Goal: Transaction & Acquisition: Purchase product/service

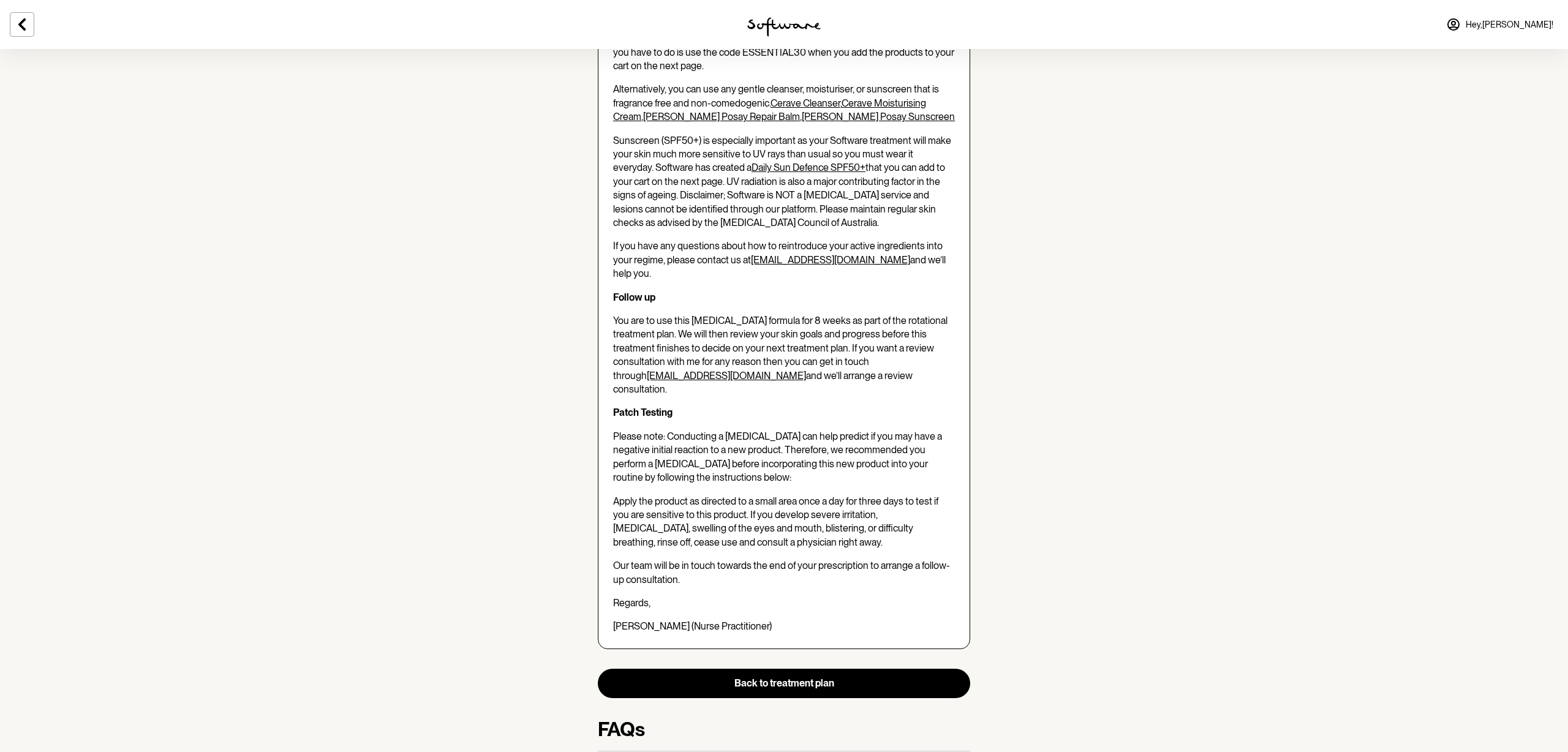
scroll to position [1383, 0]
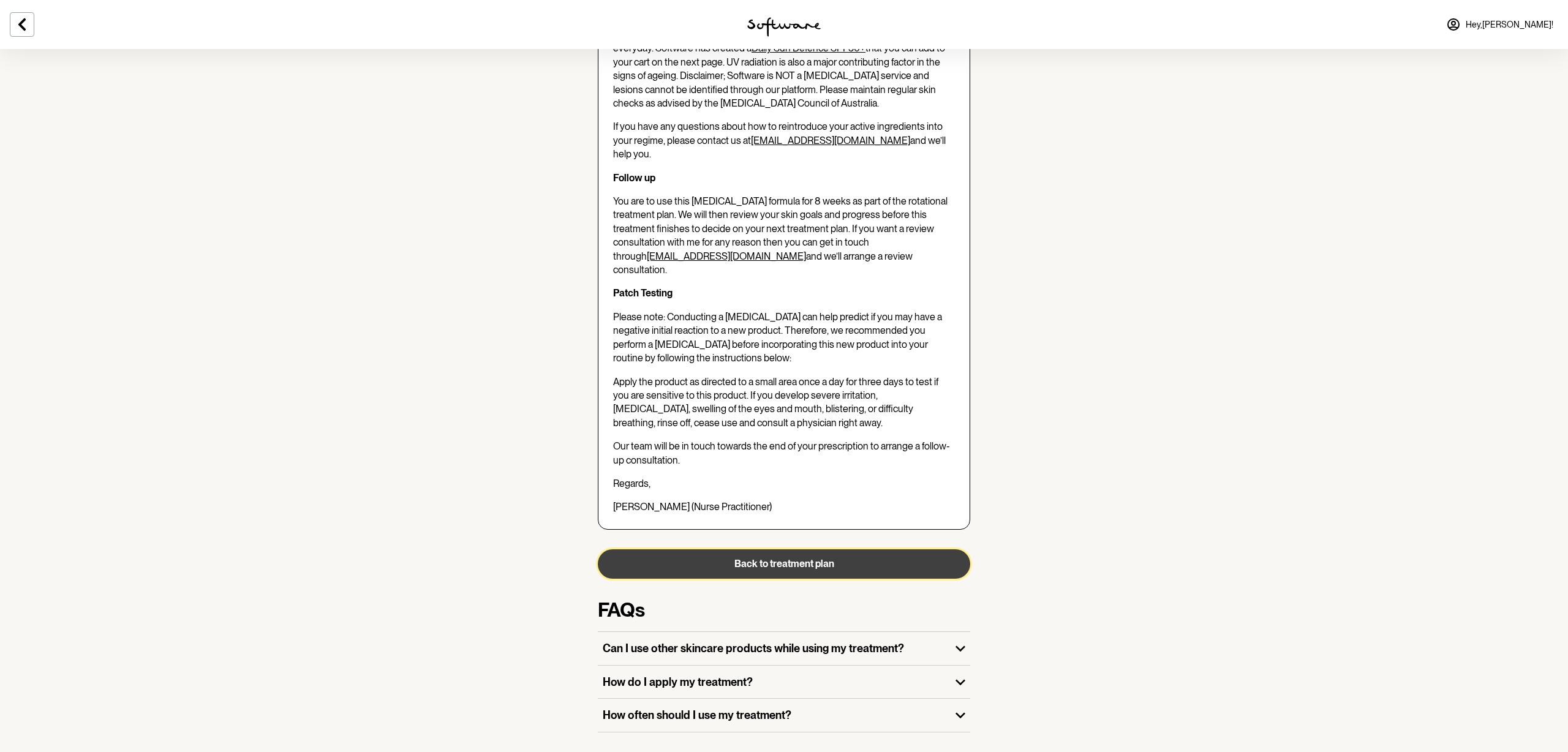
click at [792, 549] on button "Back to treatment plan" at bounding box center [784, 564] width 373 height 30
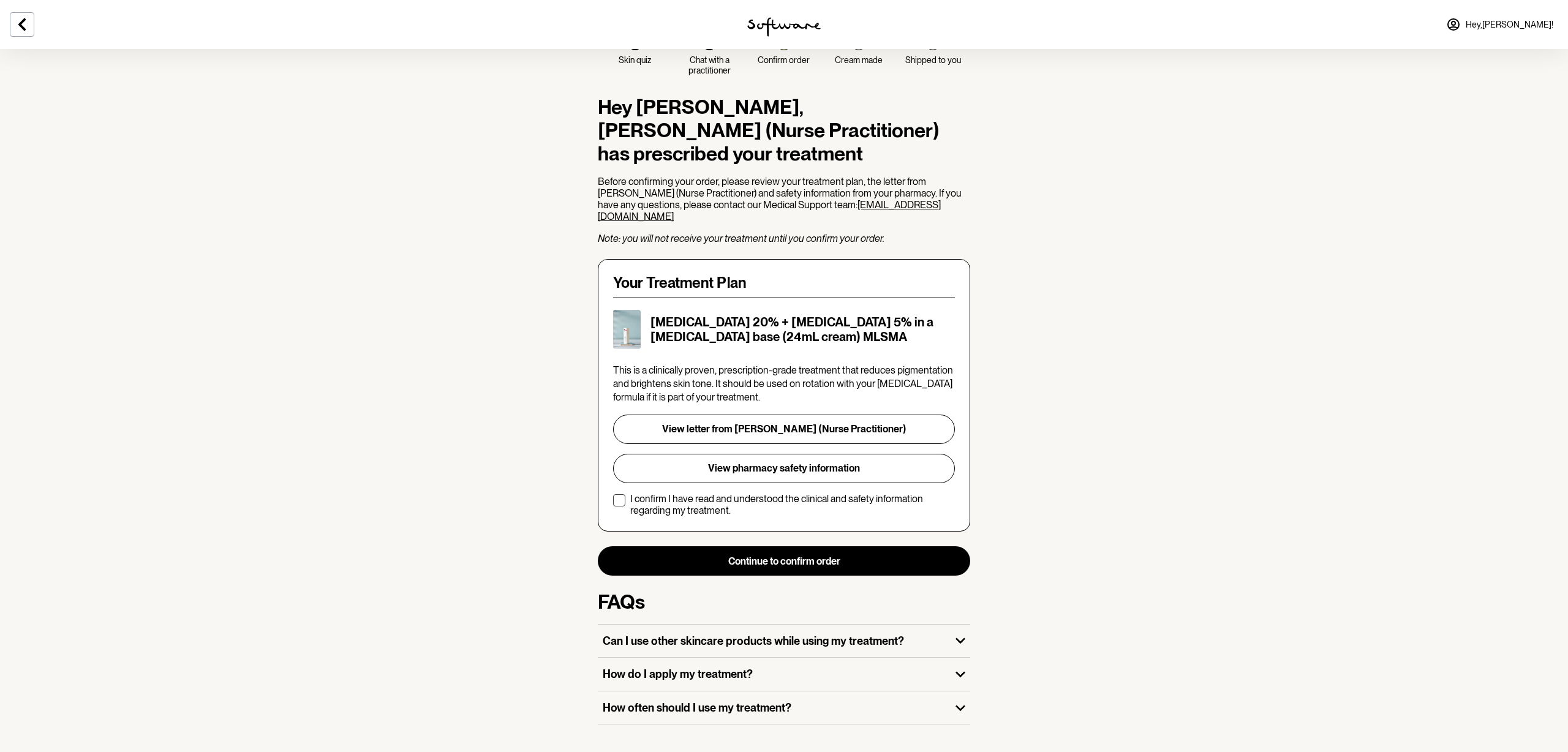
scroll to position [47, 0]
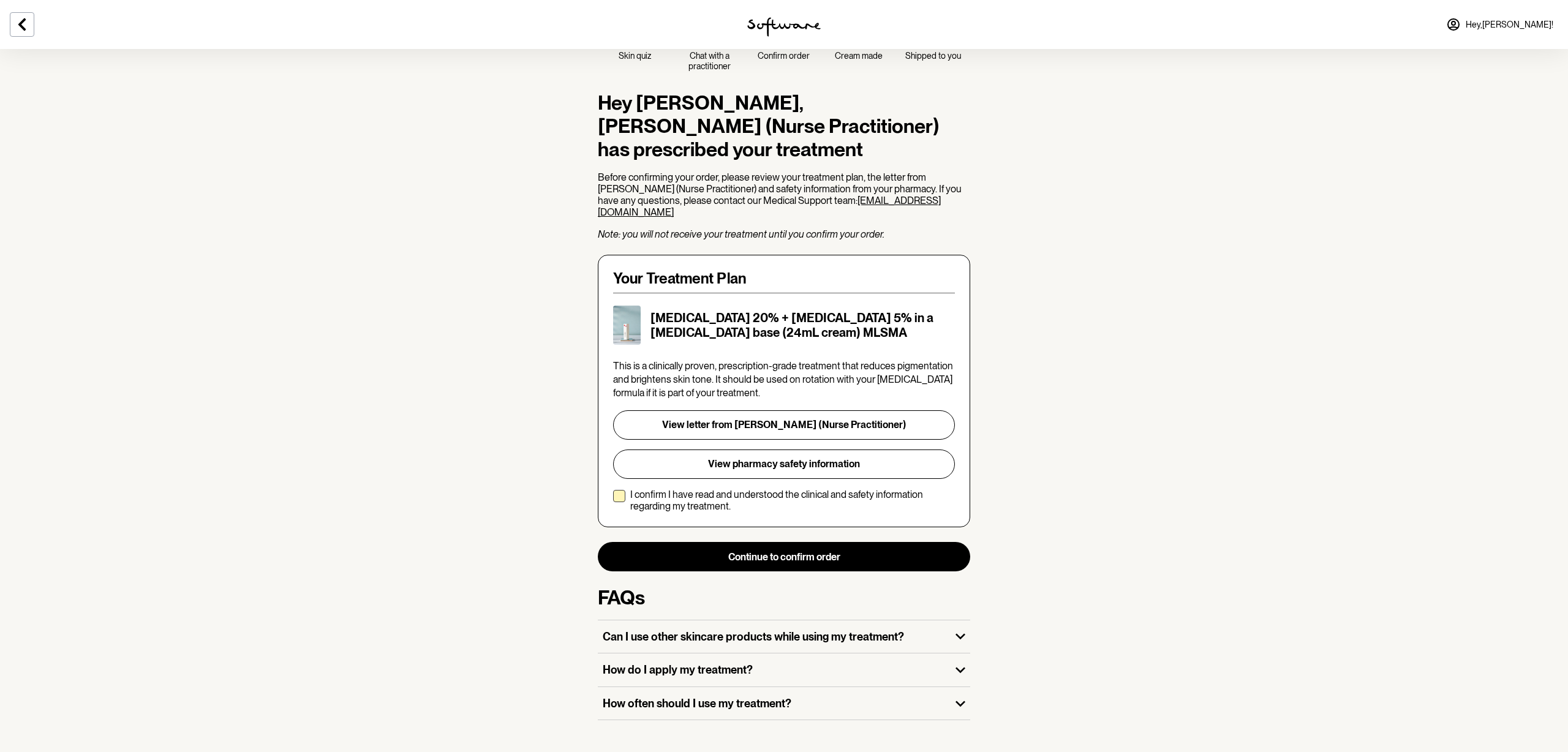
click at [619, 490] on span at bounding box center [619, 496] width 12 height 12
click at [613, 500] on input "I confirm I have read and understood the clinical and safety information regard…" at bounding box center [612, 500] width 1 height 1
checkbox input "true"
click at [812, 547] on button "Continue to confirm order" at bounding box center [784, 557] width 373 height 30
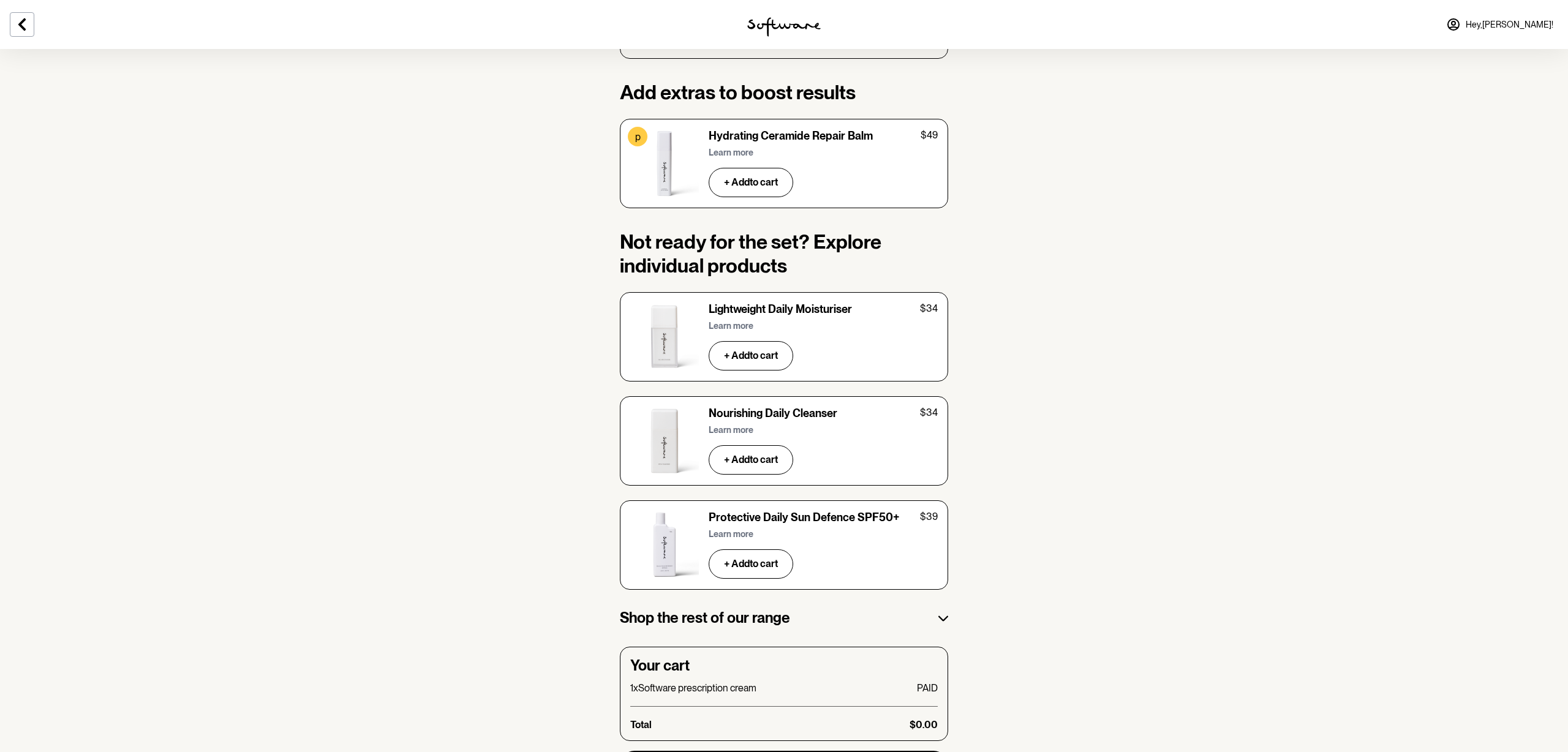
scroll to position [1816, 0]
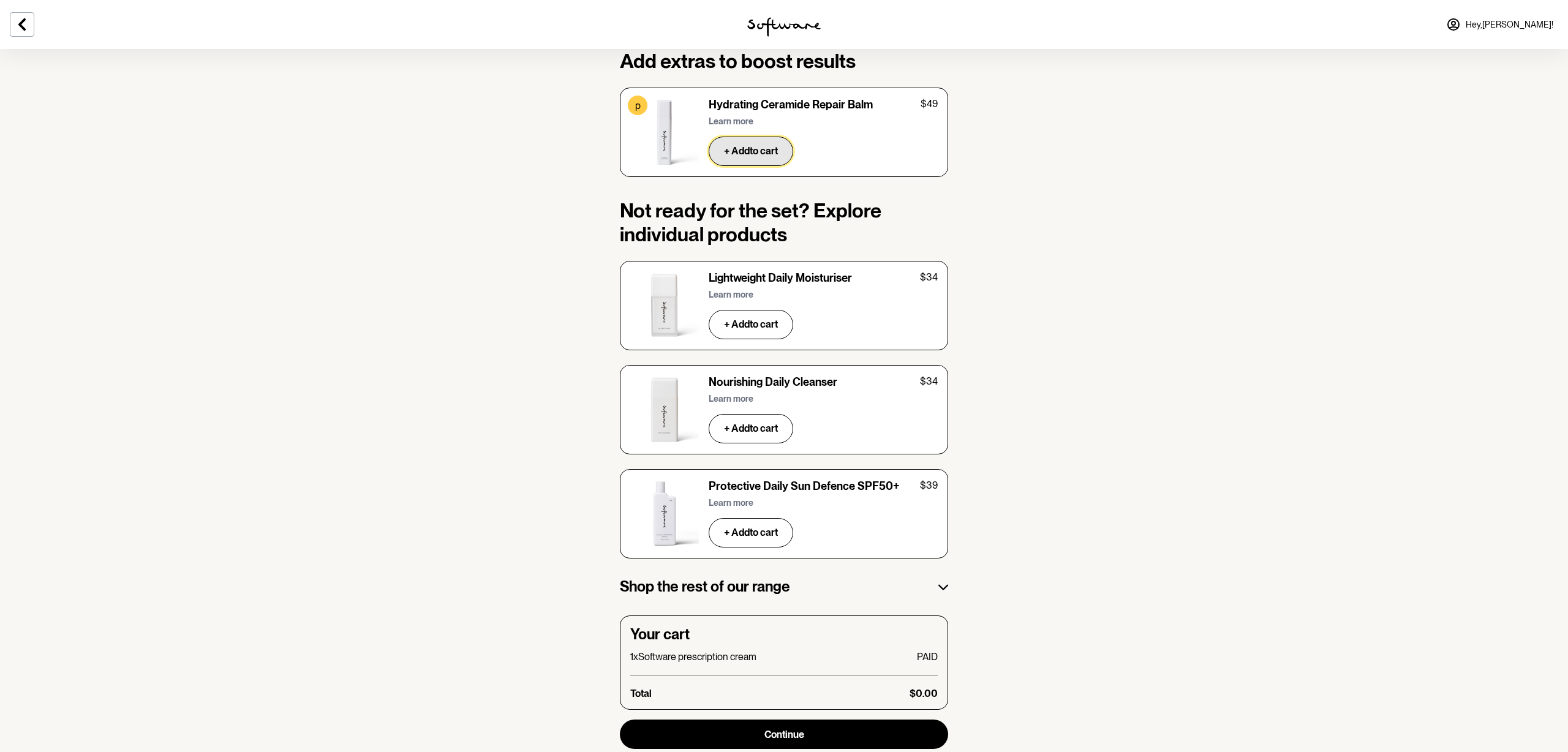
click at [761, 137] on button "+ Add to cart" at bounding box center [750, 152] width 84 height 30
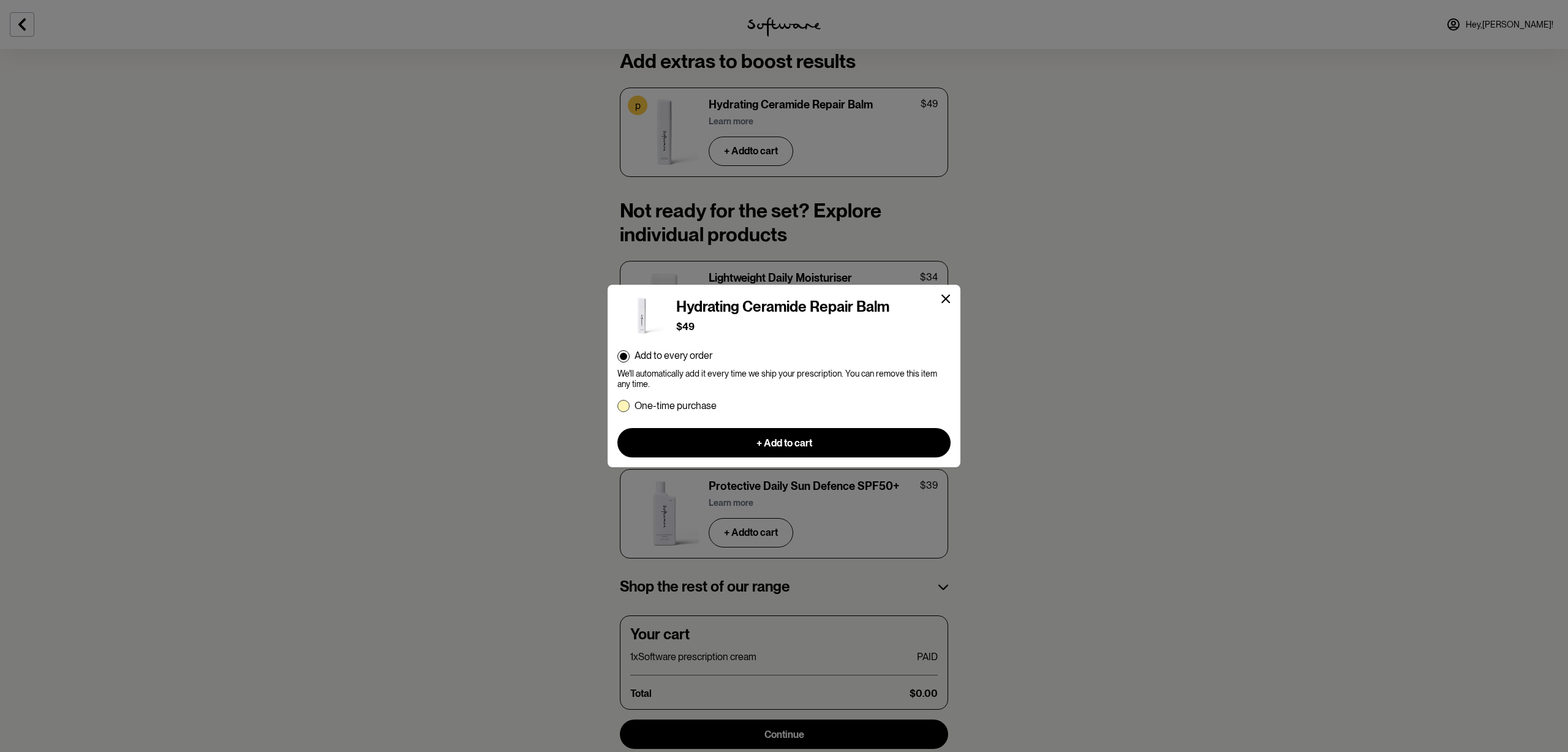
click at [621, 403] on span at bounding box center [623, 405] width 12 height 12
click at [618, 405] on input "One-time purchase" at bounding box center [617, 405] width 1 height 1
radio input "true"
radio input "false"
click at [816, 450] on button "+ Add to cart" at bounding box center [784, 443] width 333 height 30
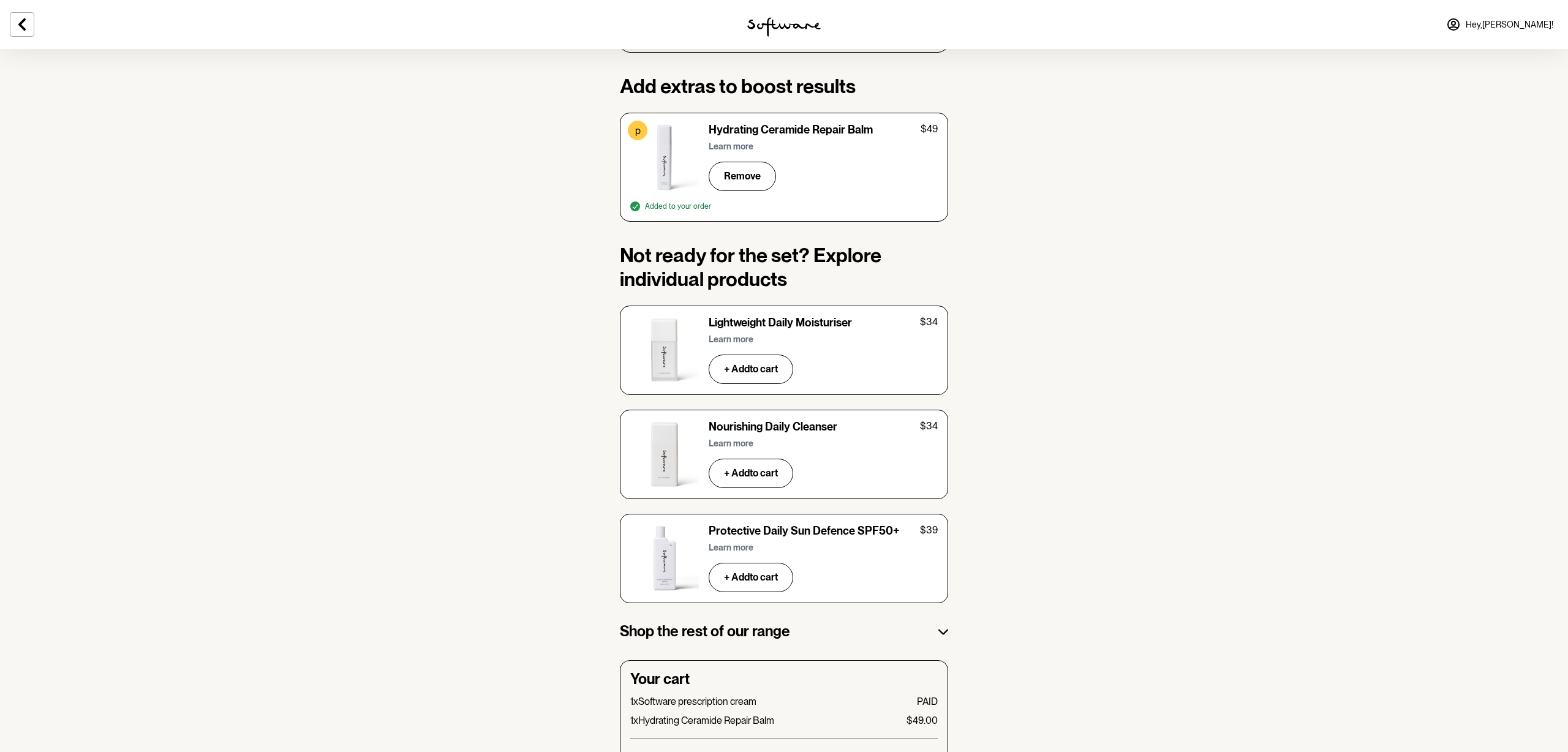
scroll to position [1855, 0]
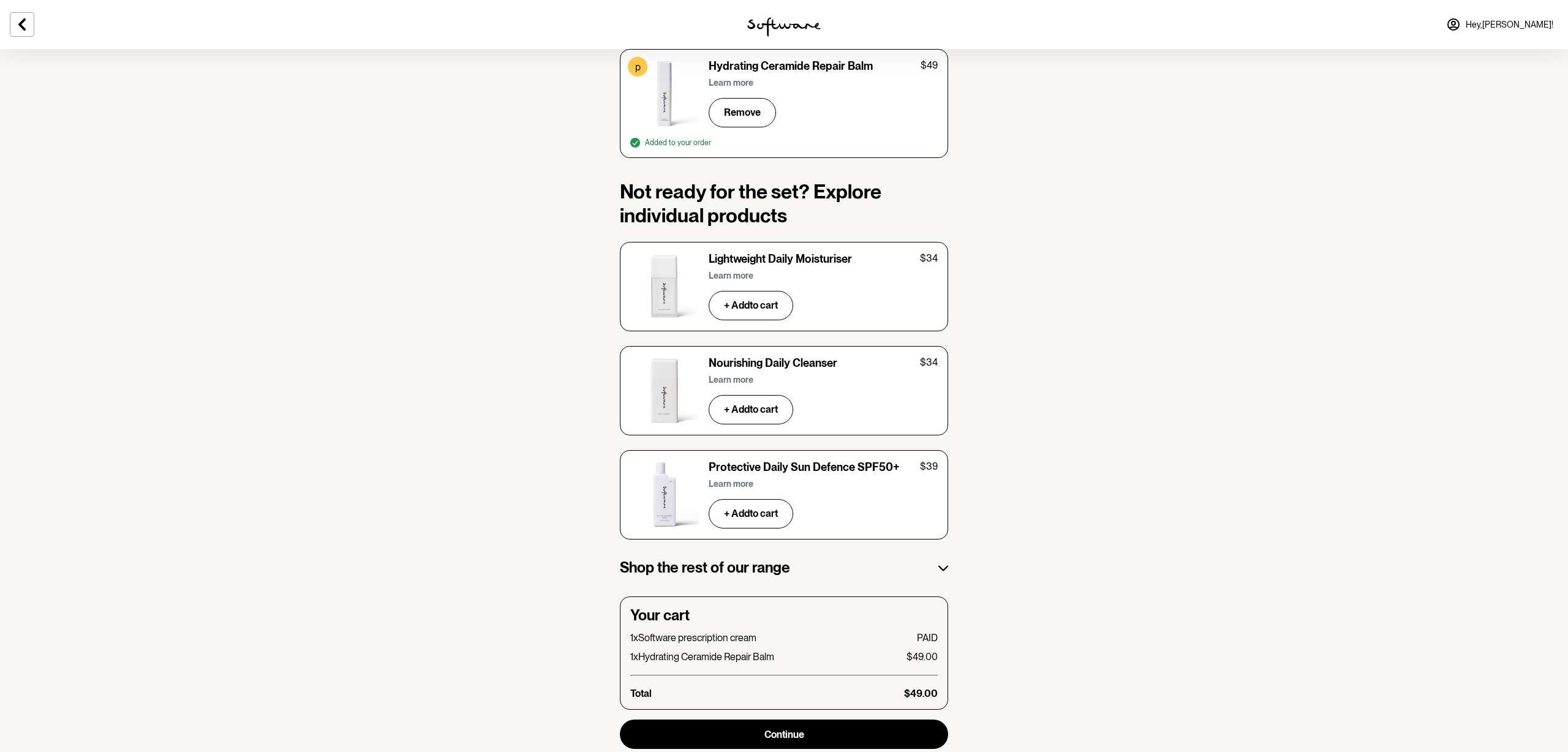
click at [730, 271] on p "Learn more" at bounding box center [731, 276] width 44 height 10
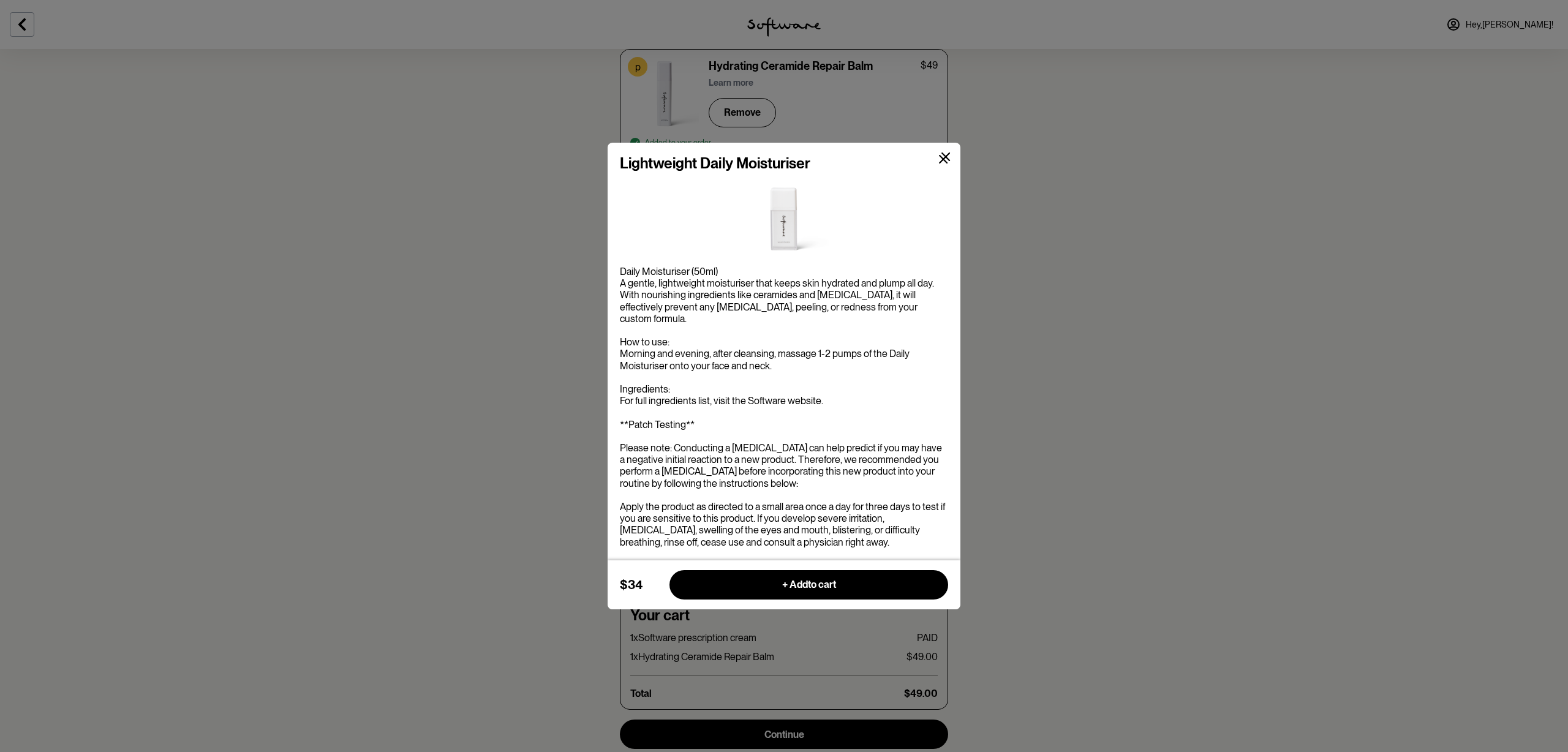
click at [948, 161] on icon at bounding box center [945, 156] width 8 height 8
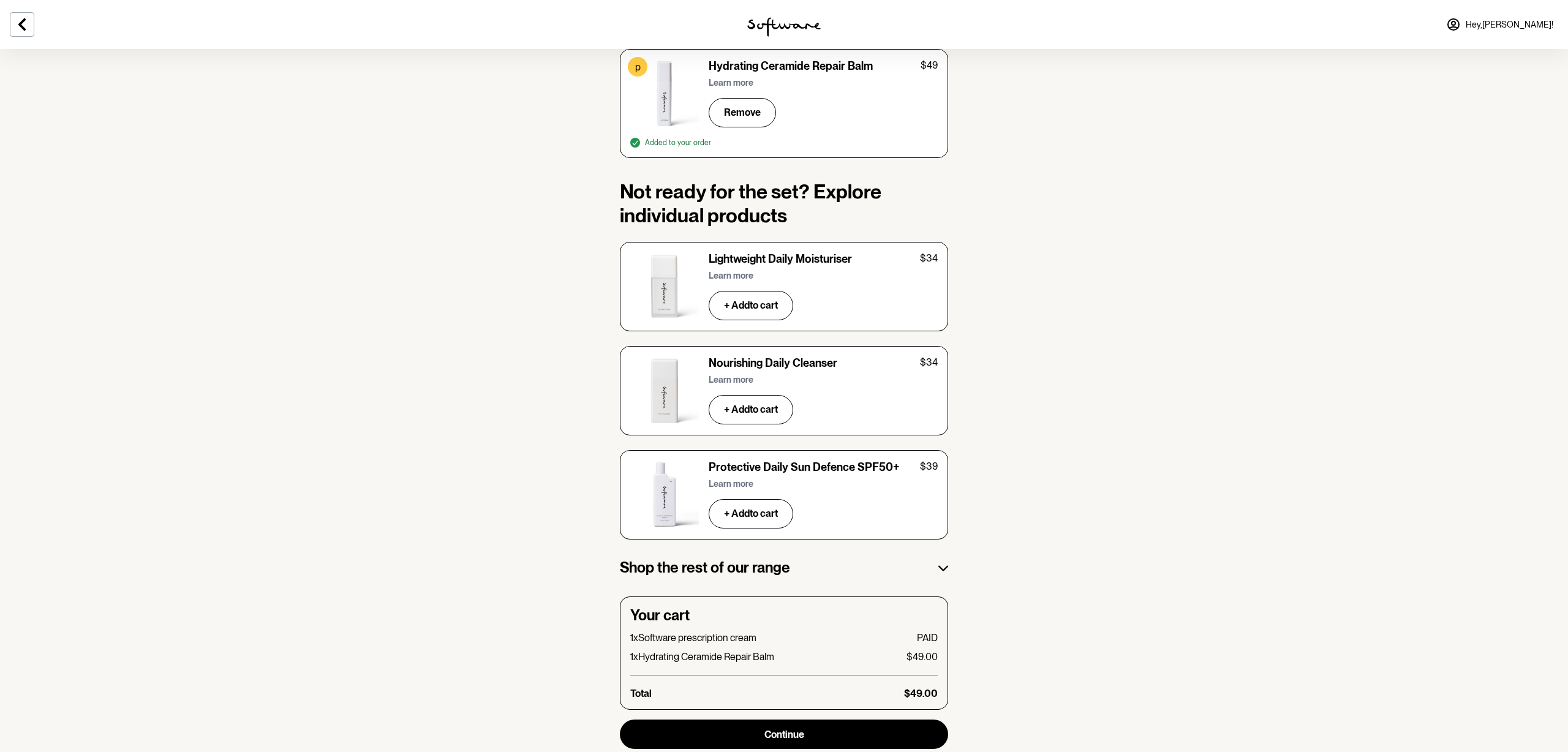
click at [719, 560] on h3 "Shop the rest of our range" at bounding box center [705, 568] width 170 height 18
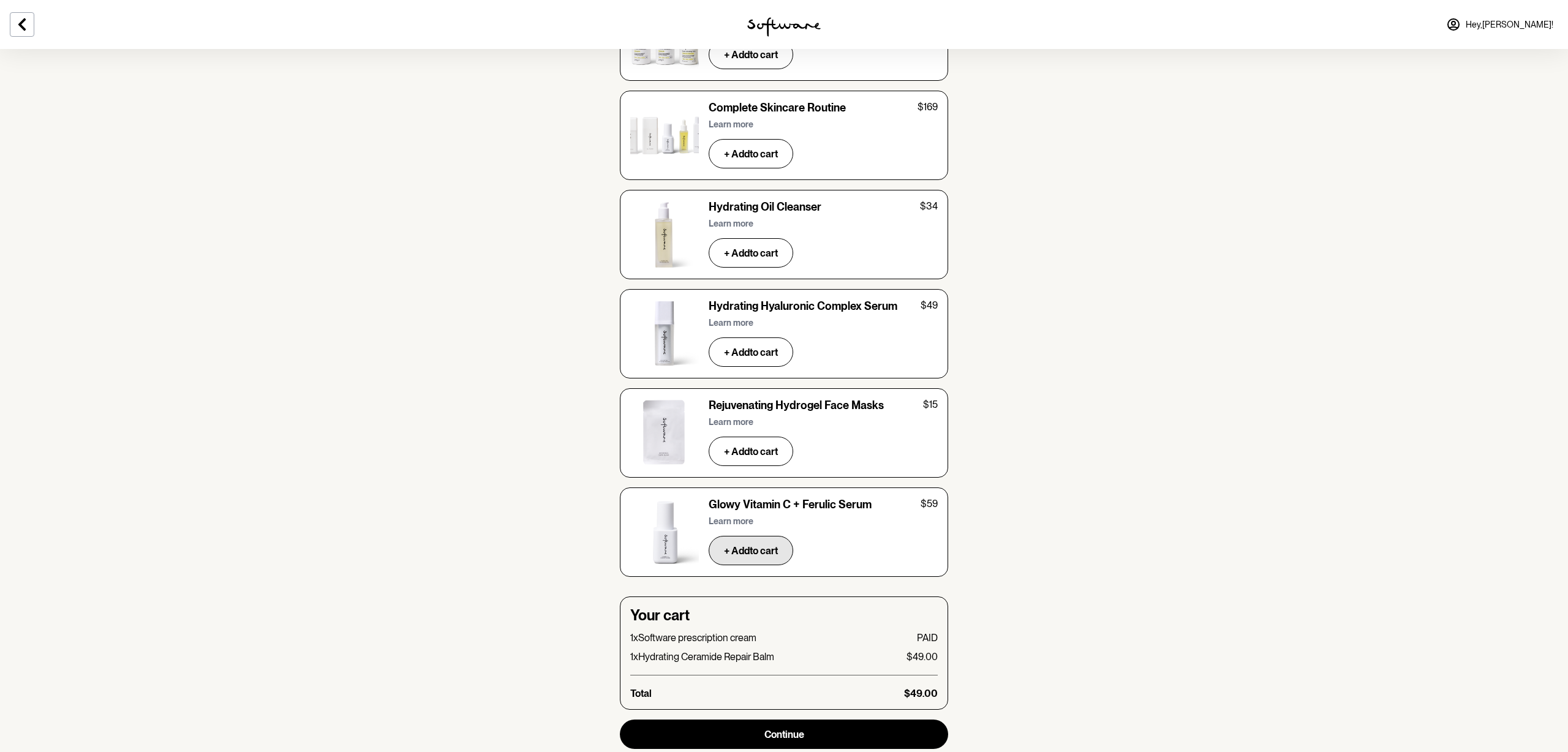
scroll to position [3451, 0]
click at [761, 536] on button "+ Add to cart" at bounding box center [750, 551] width 84 height 30
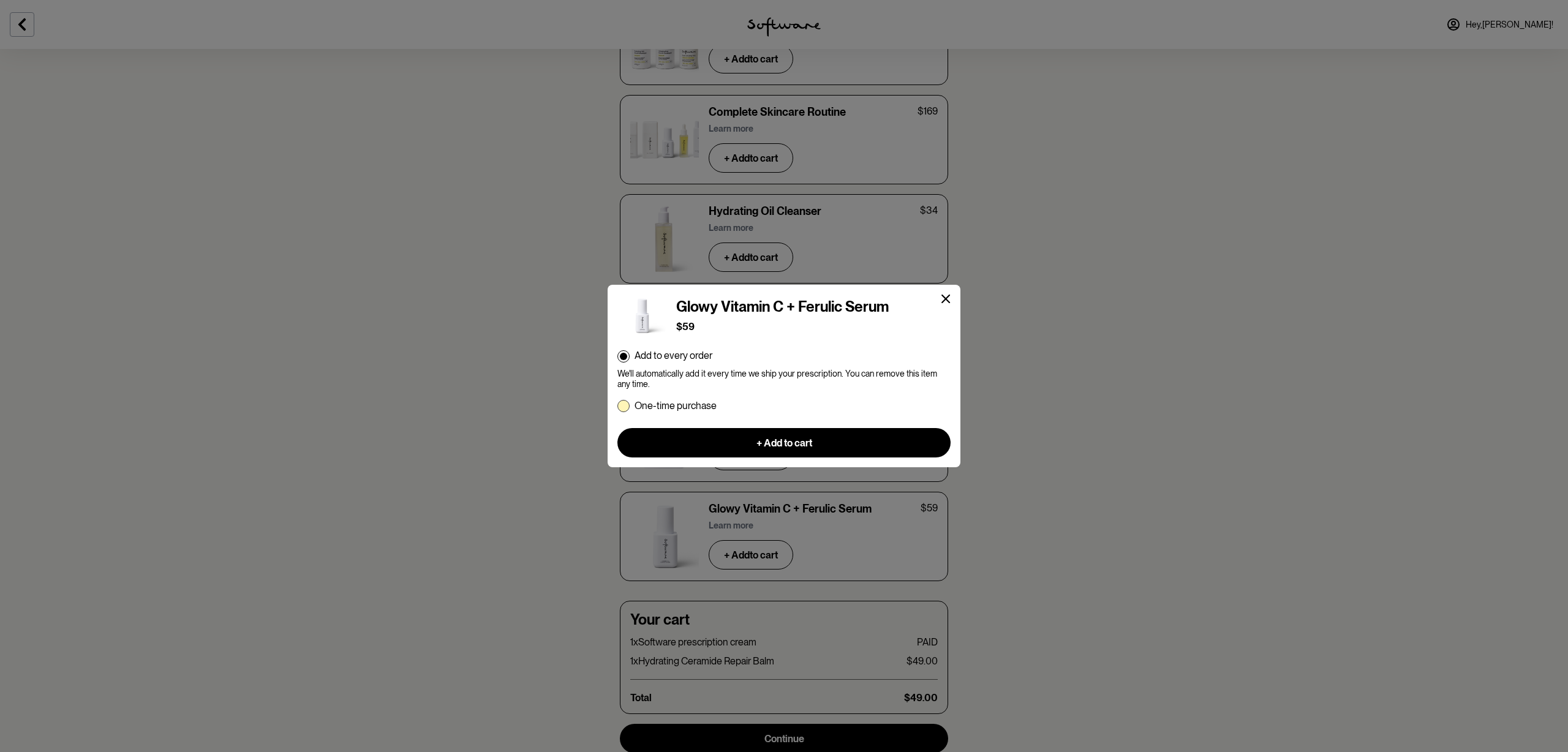
click at [621, 405] on span at bounding box center [623, 405] width 12 height 12
click at [618, 405] on input "One-time purchase" at bounding box center [617, 405] width 1 height 1
radio input "true"
radio input "false"
click at [831, 441] on button "+ Add to cart" at bounding box center [784, 443] width 333 height 30
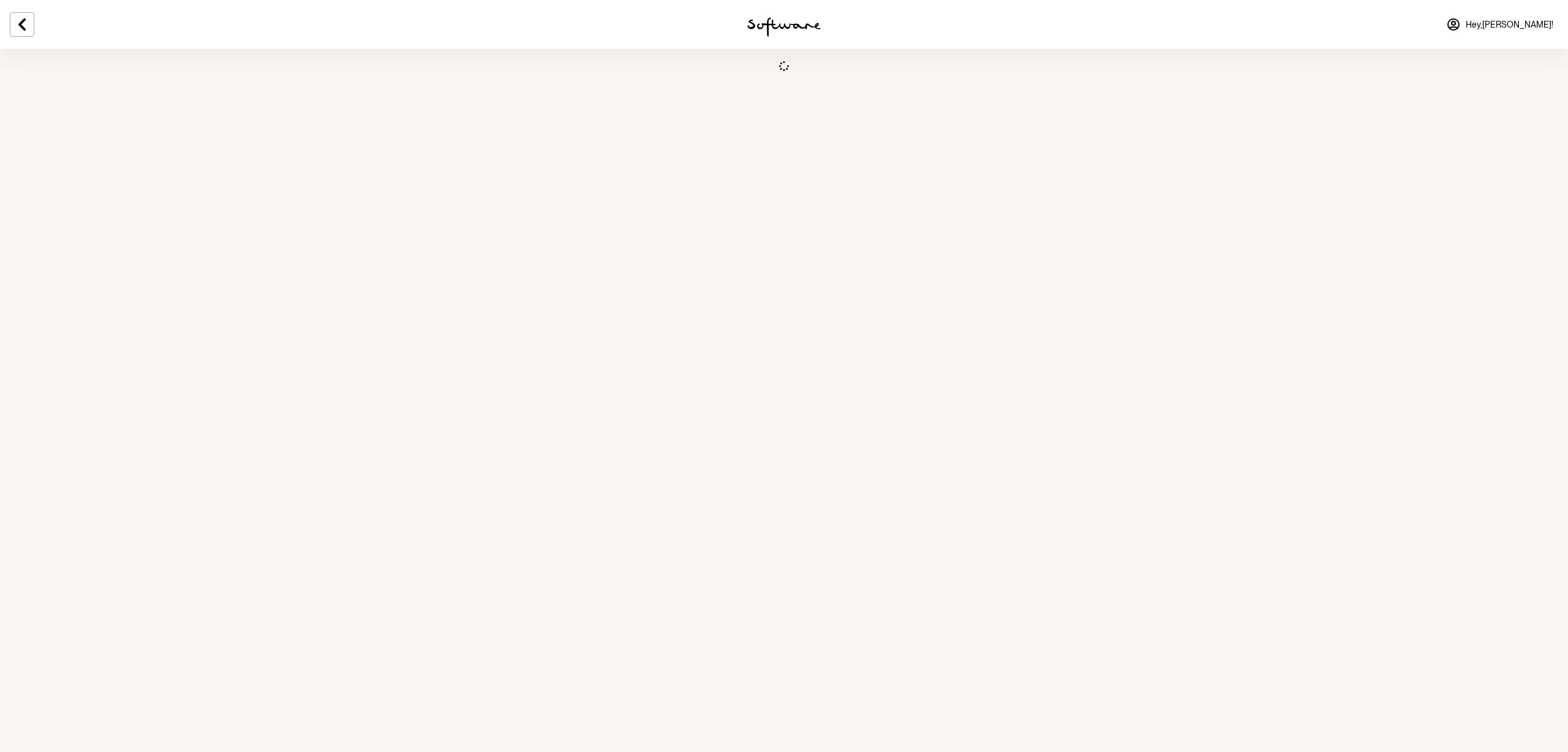
select select "[GEOGRAPHIC_DATA]"
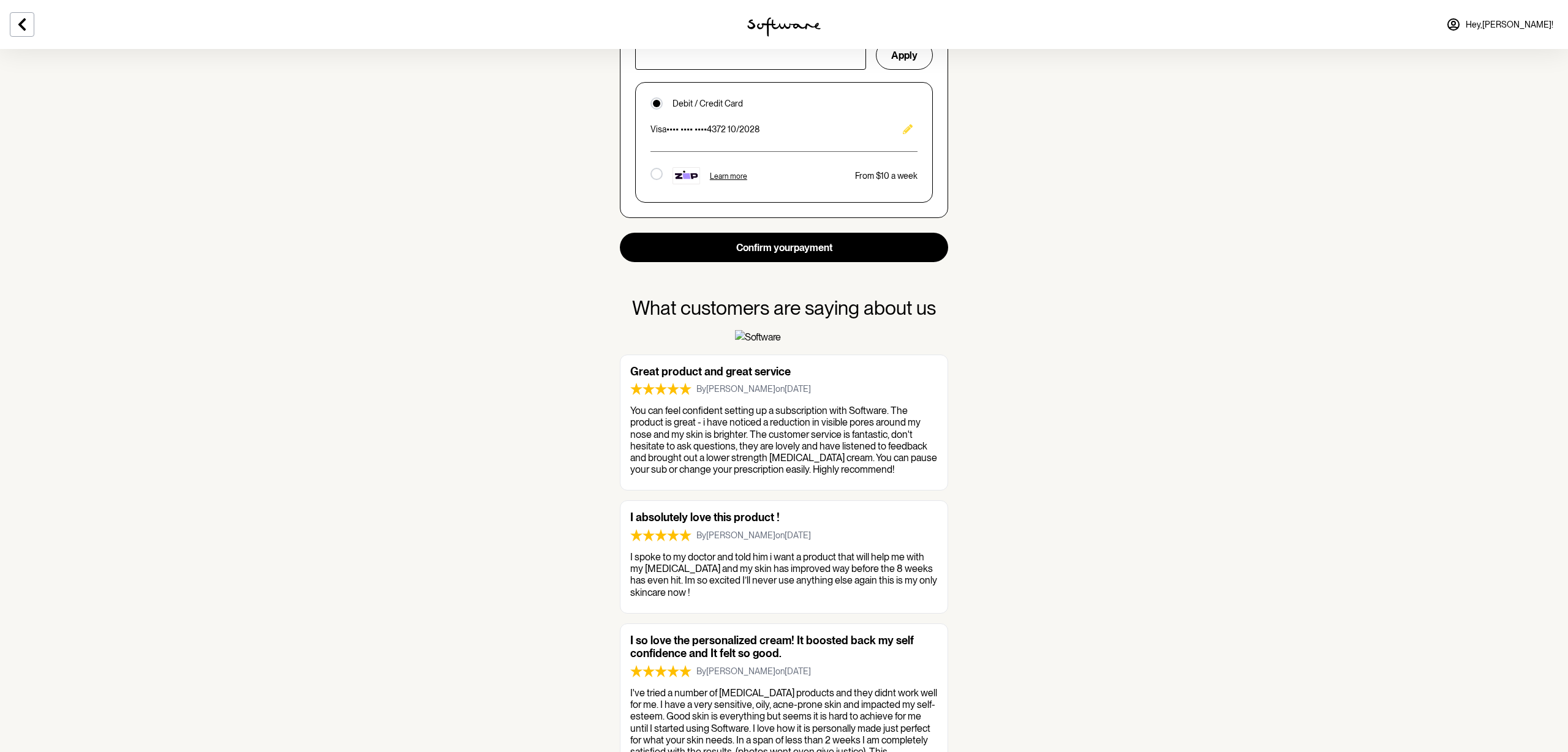
scroll to position [1006, 0]
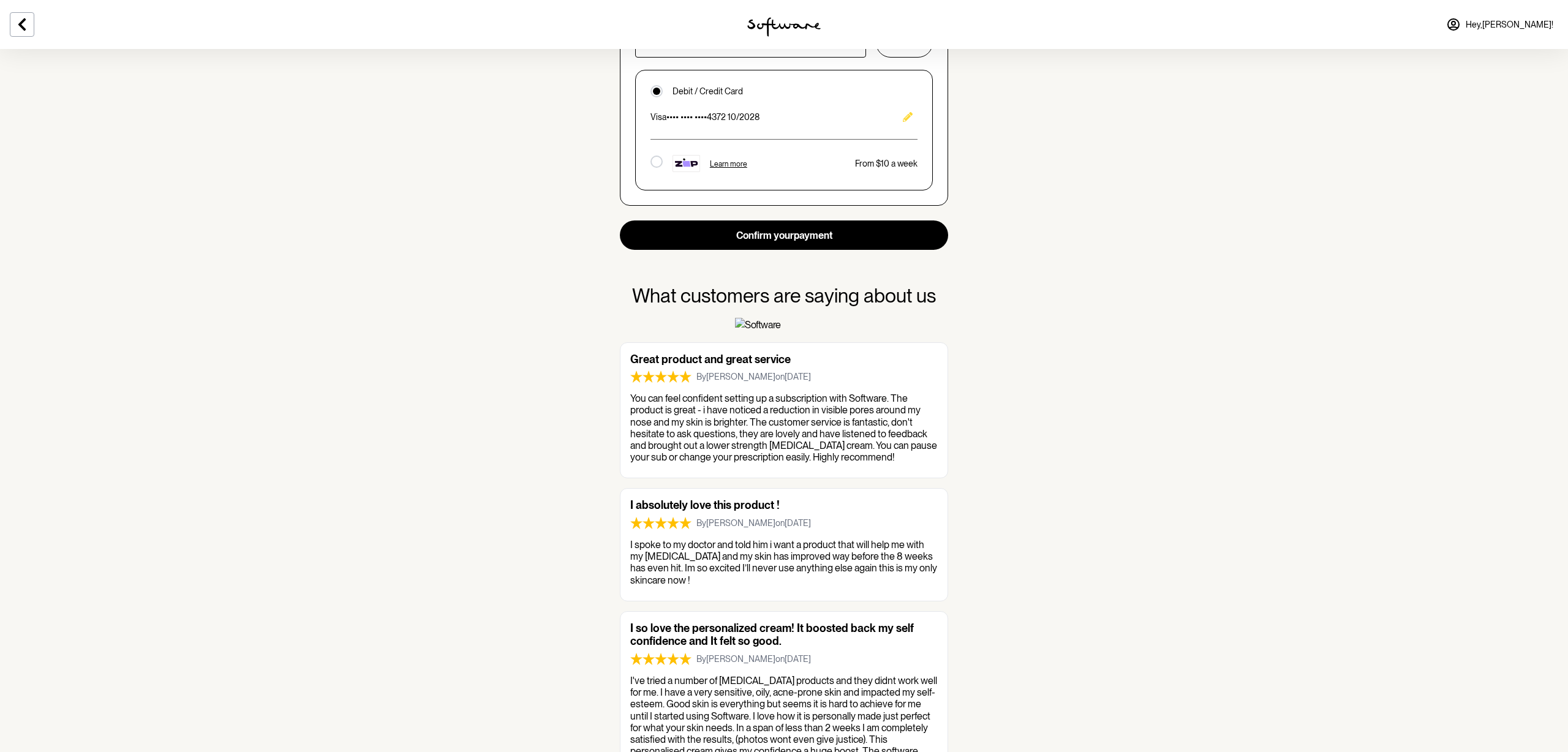
click at [907, 117] on icon "Edit" at bounding box center [907, 117] width 10 height 10
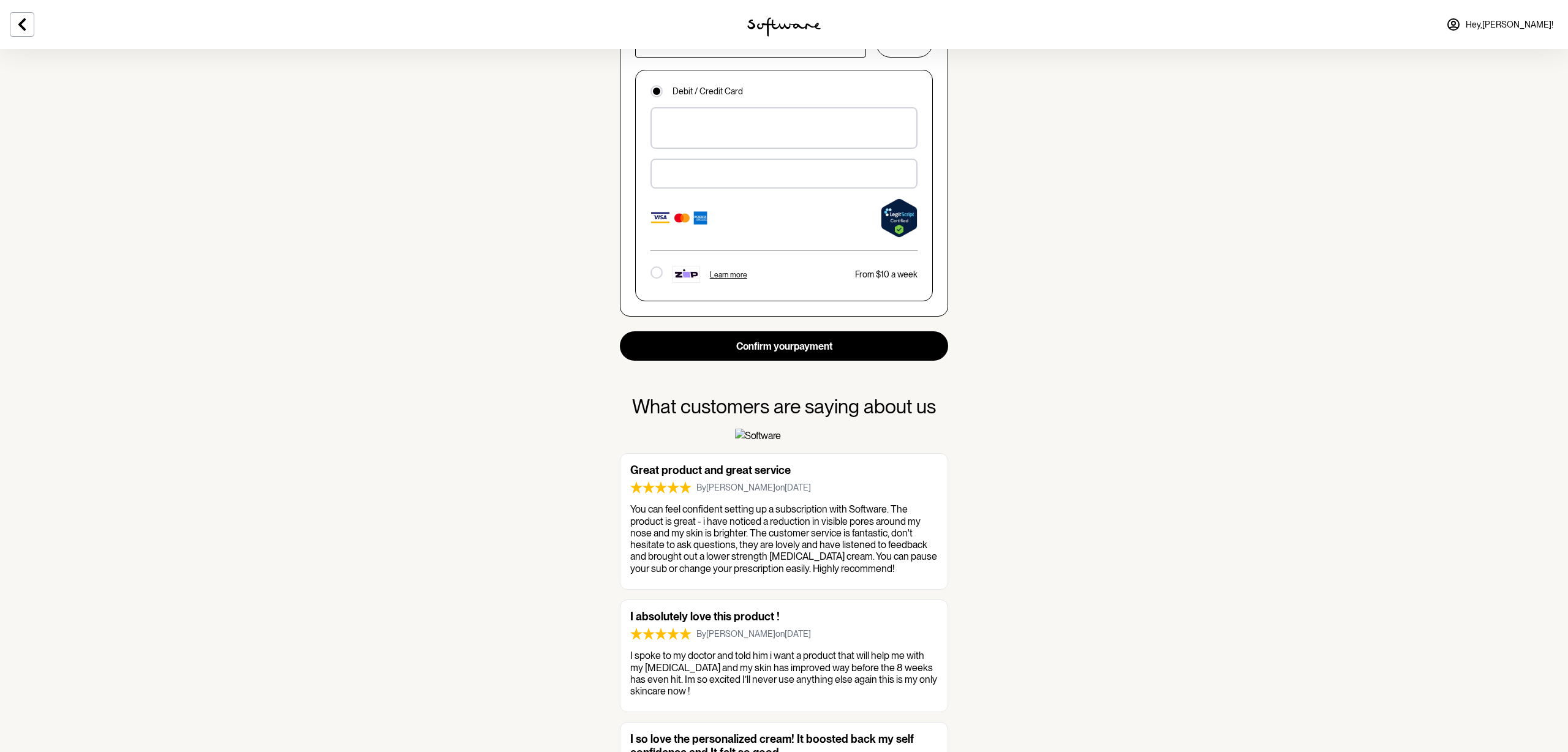
scroll to position [1013, 0]
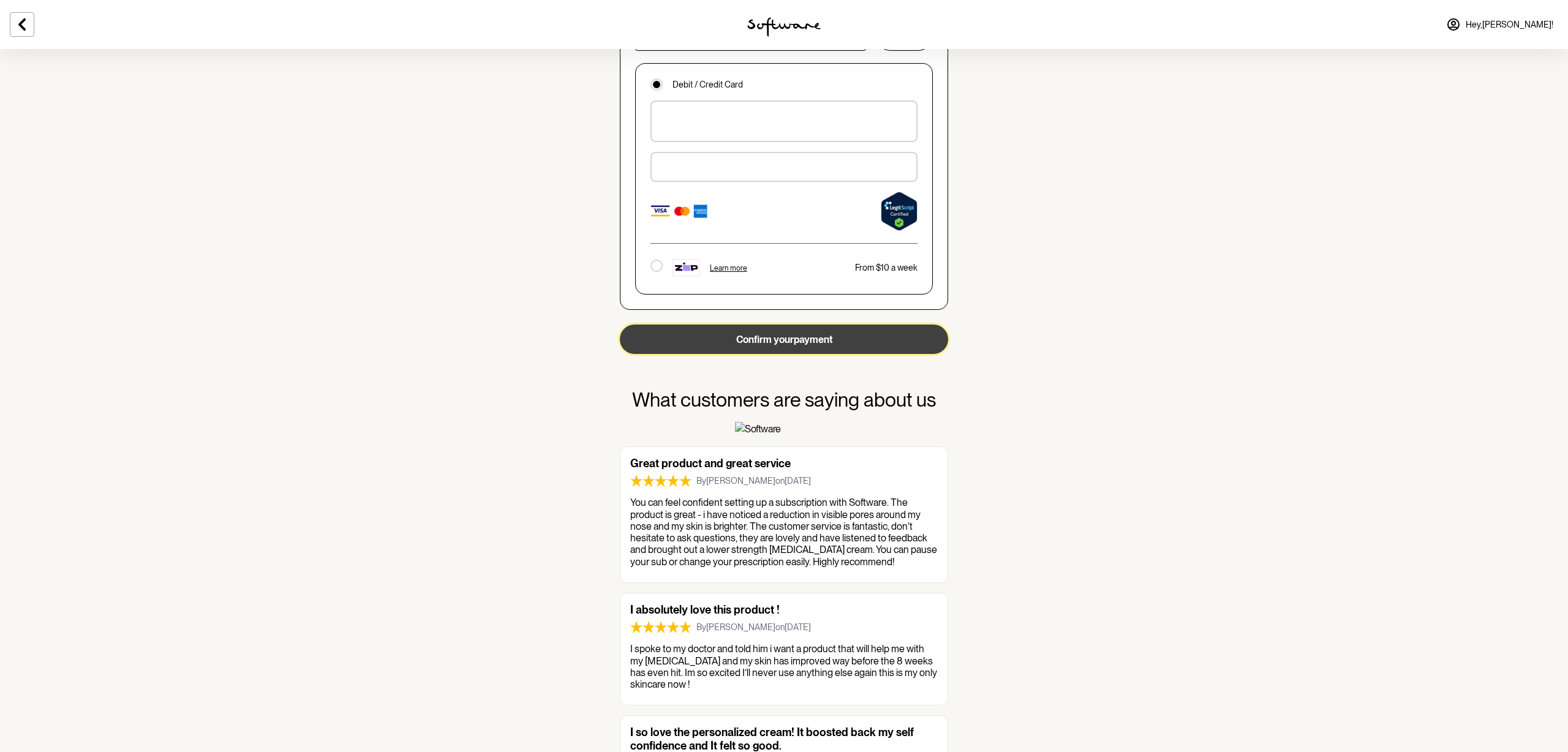
click at [773, 340] on button "Confirm your payment" at bounding box center [784, 339] width 328 height 30
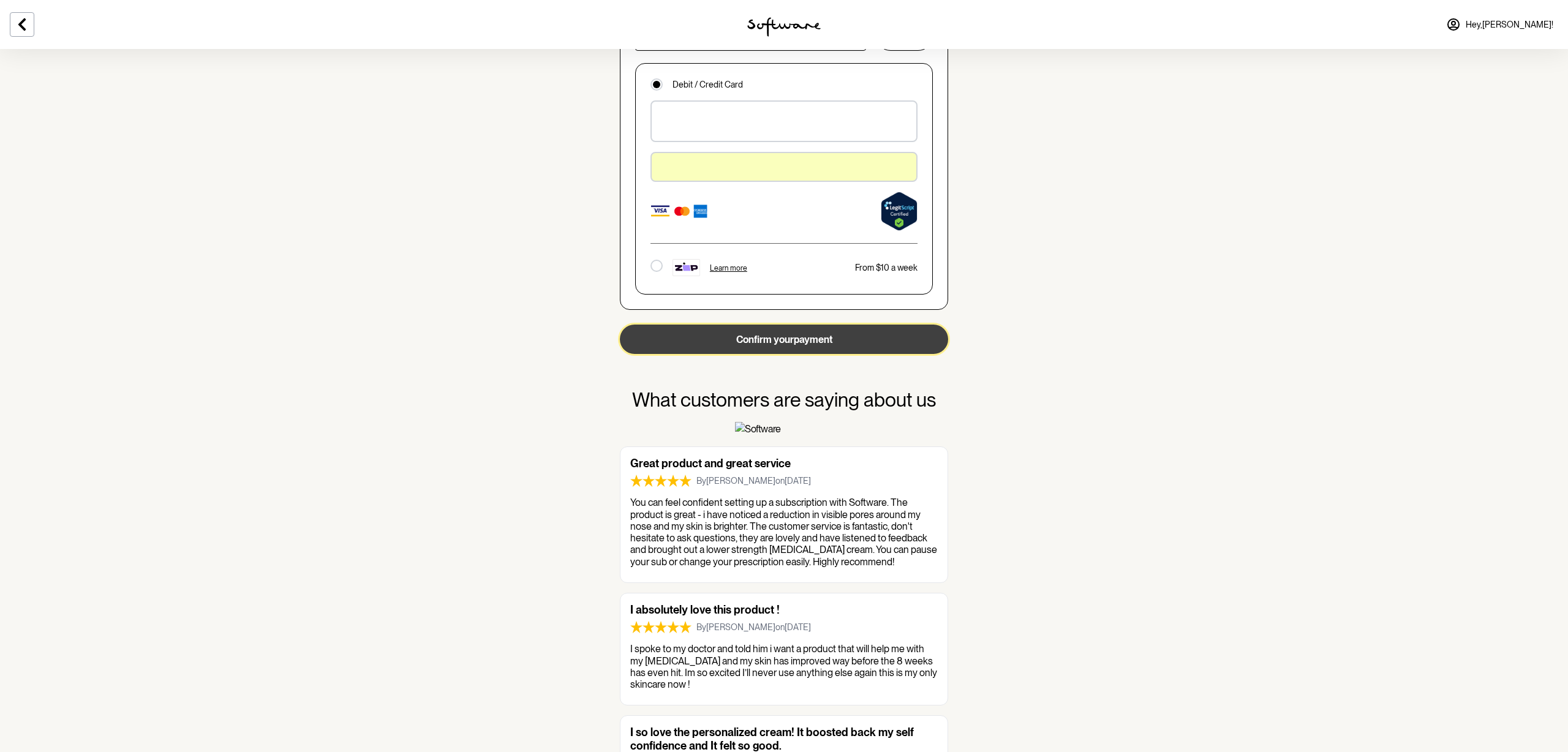
click at [799, 342] on button "Confirm your payment" at bounding box center [784, 339] width 328 height 30
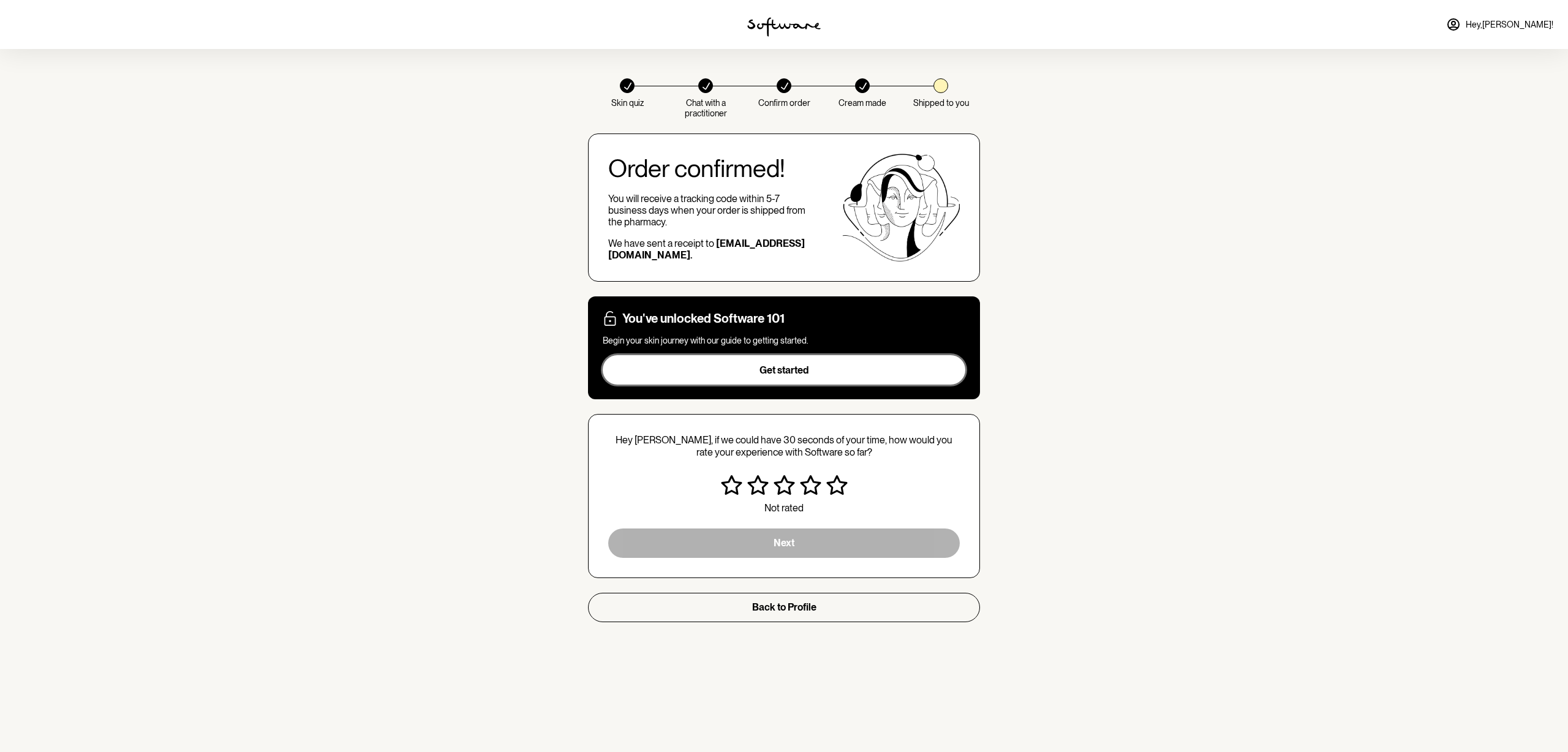
click at [801, 375] on span "Get started" at bounding box center [784, 370] width 49 height 12
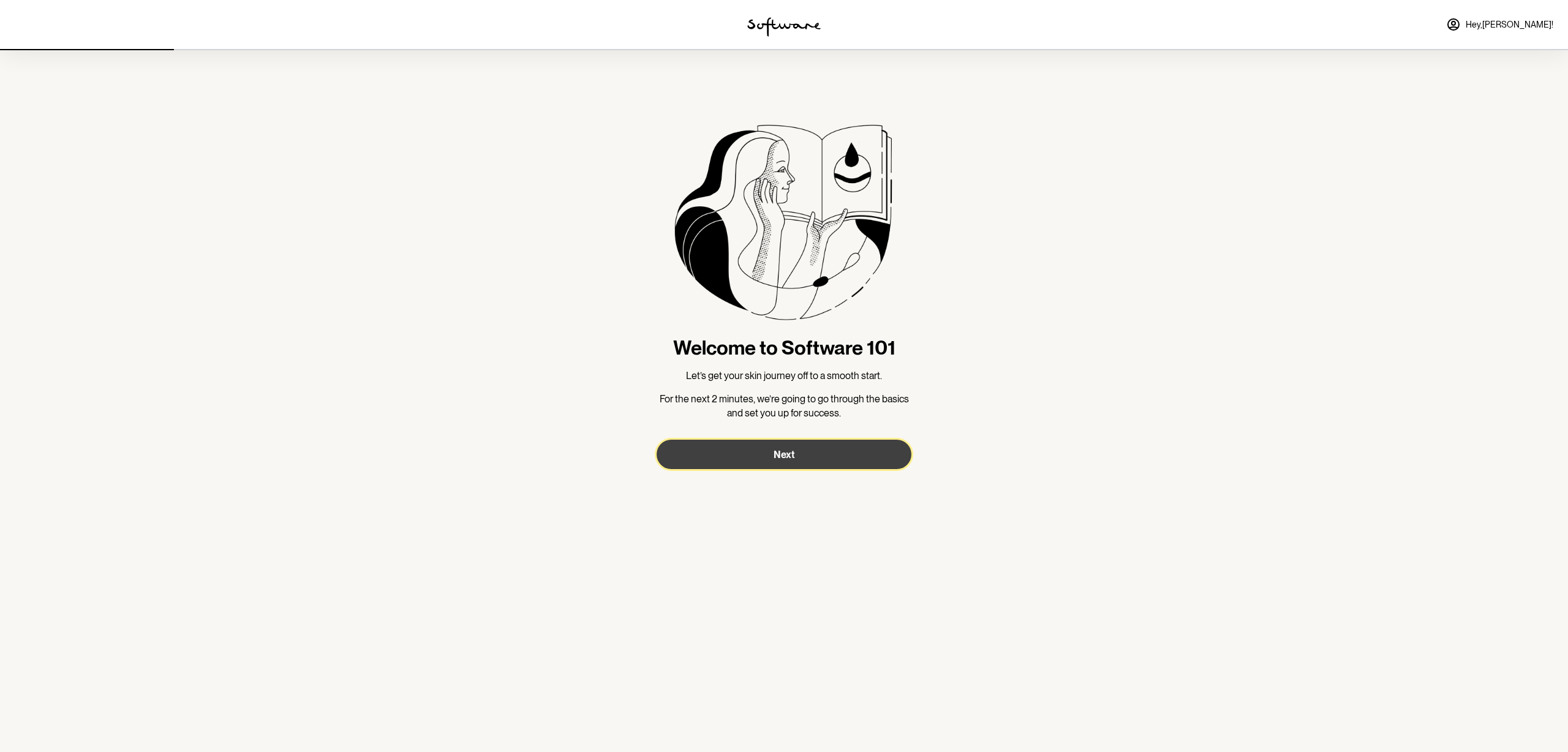
click at [787, 466] on button "Next" at bounding box center [784, 455] width 255 height 30
